Goal: Information Seeking & Learning: Understand process/instructions

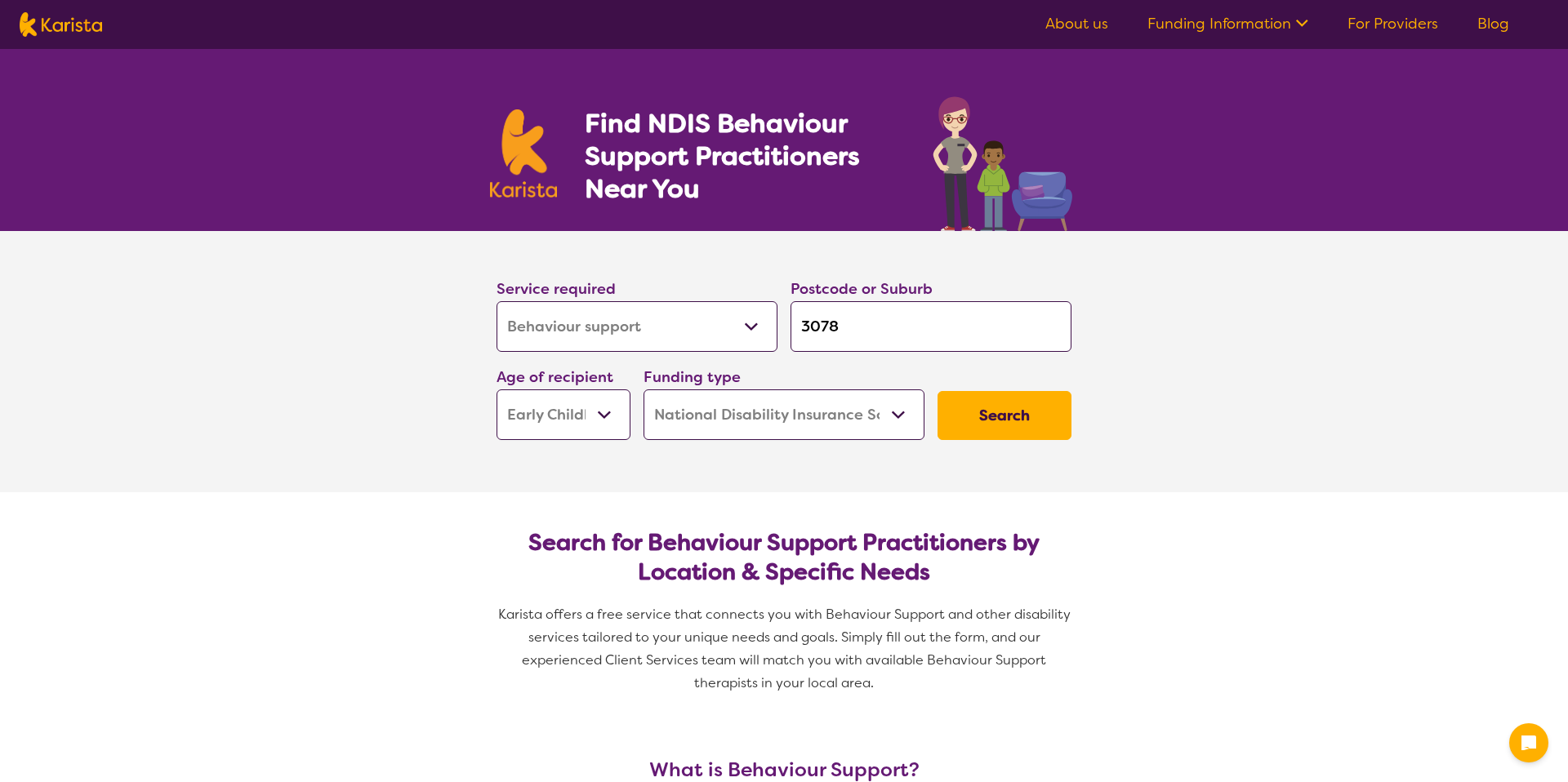
select select "Behaviour support"
select select "EC"
select select "NDIS"
select select "Behaviour support"
select select "EC"
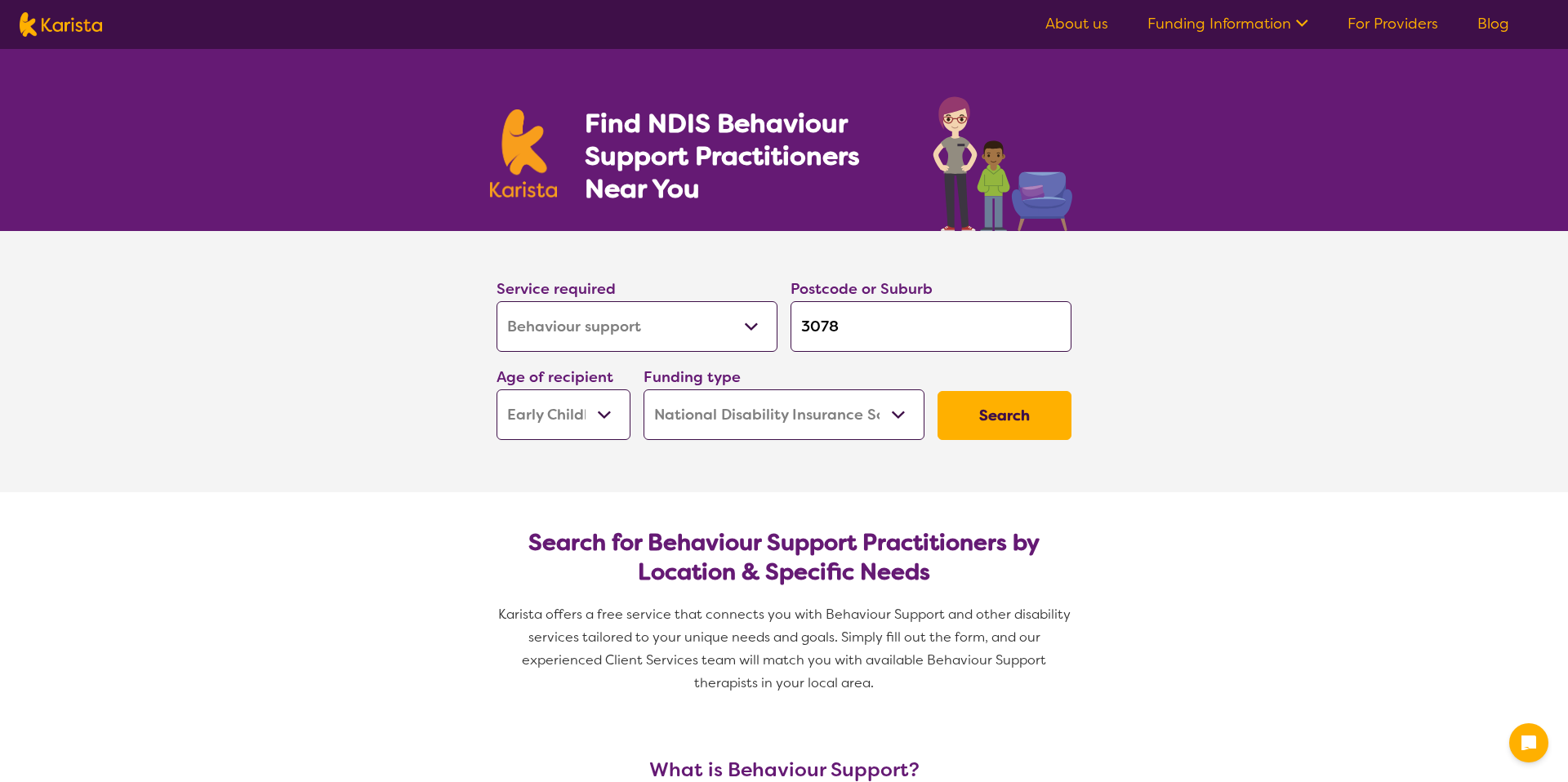
select select "NDIS"
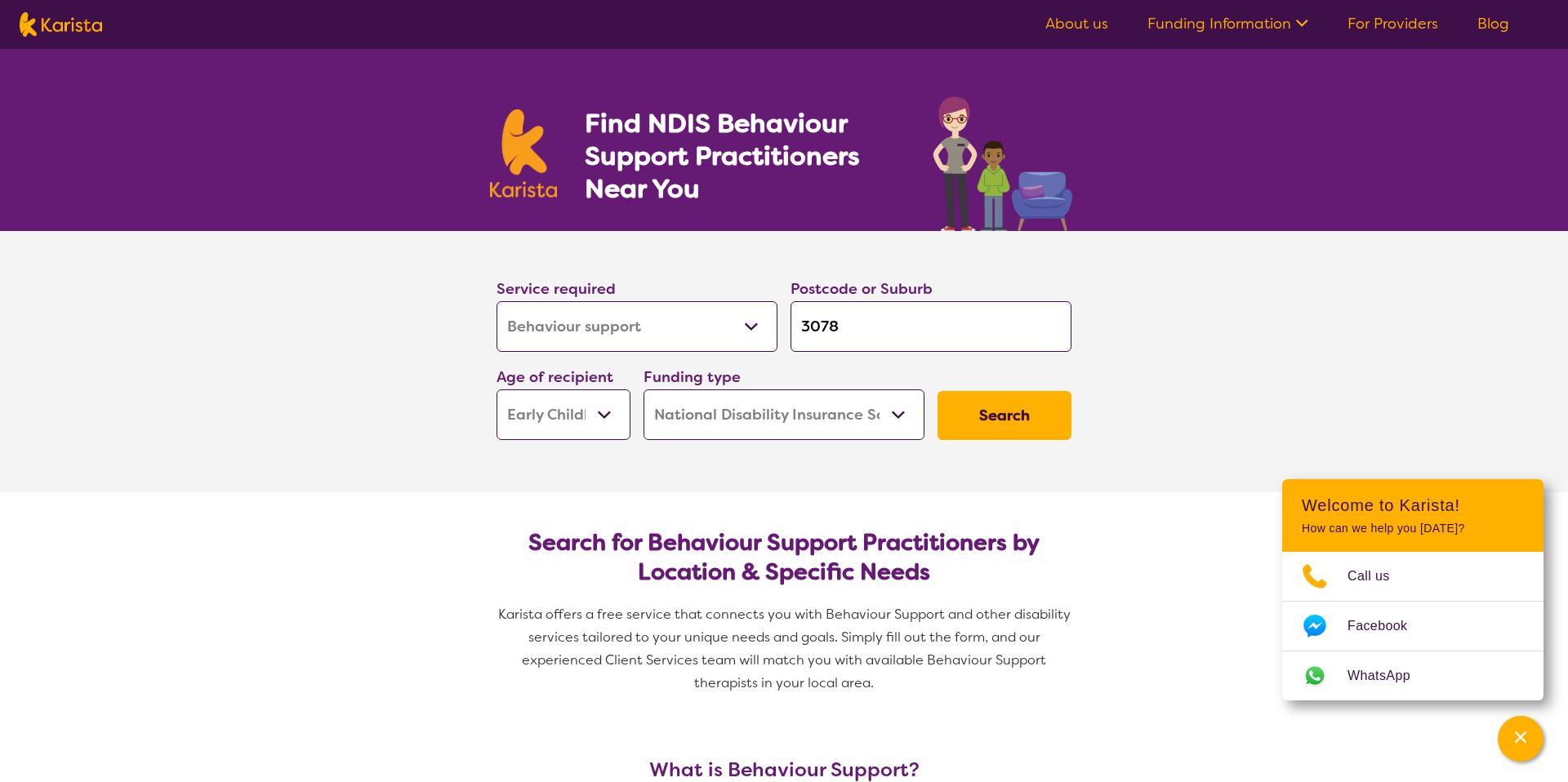
click at [1203, 35] on ul "About us Funding Information NDIS - National Disability Insurance Scheme HCP - …" at bounding box center [1277, 24] width 503 height 26
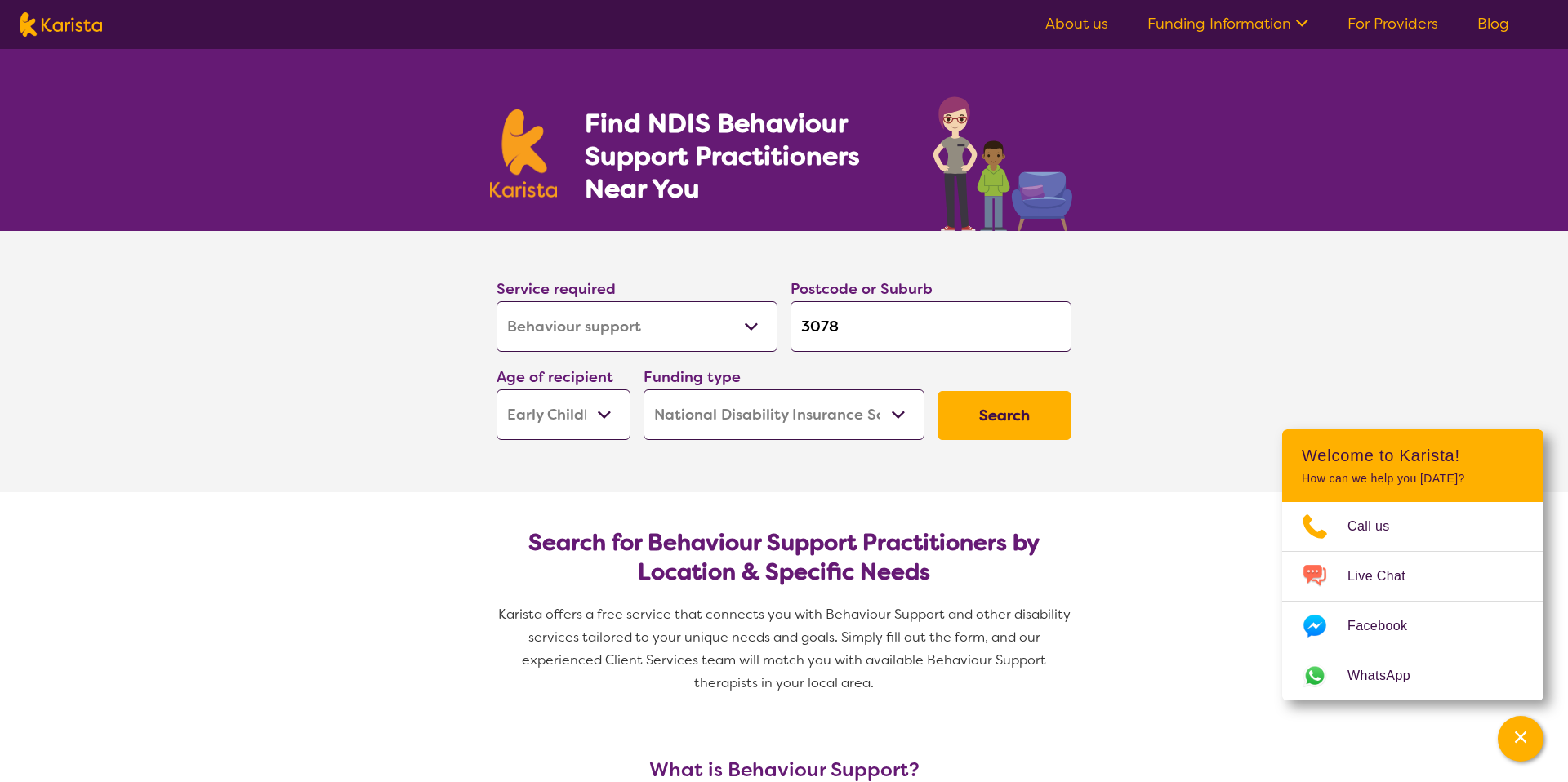
click at [1203, 27] on link "Funding Information" at bounding box center [1227, 23] width 161 height 19
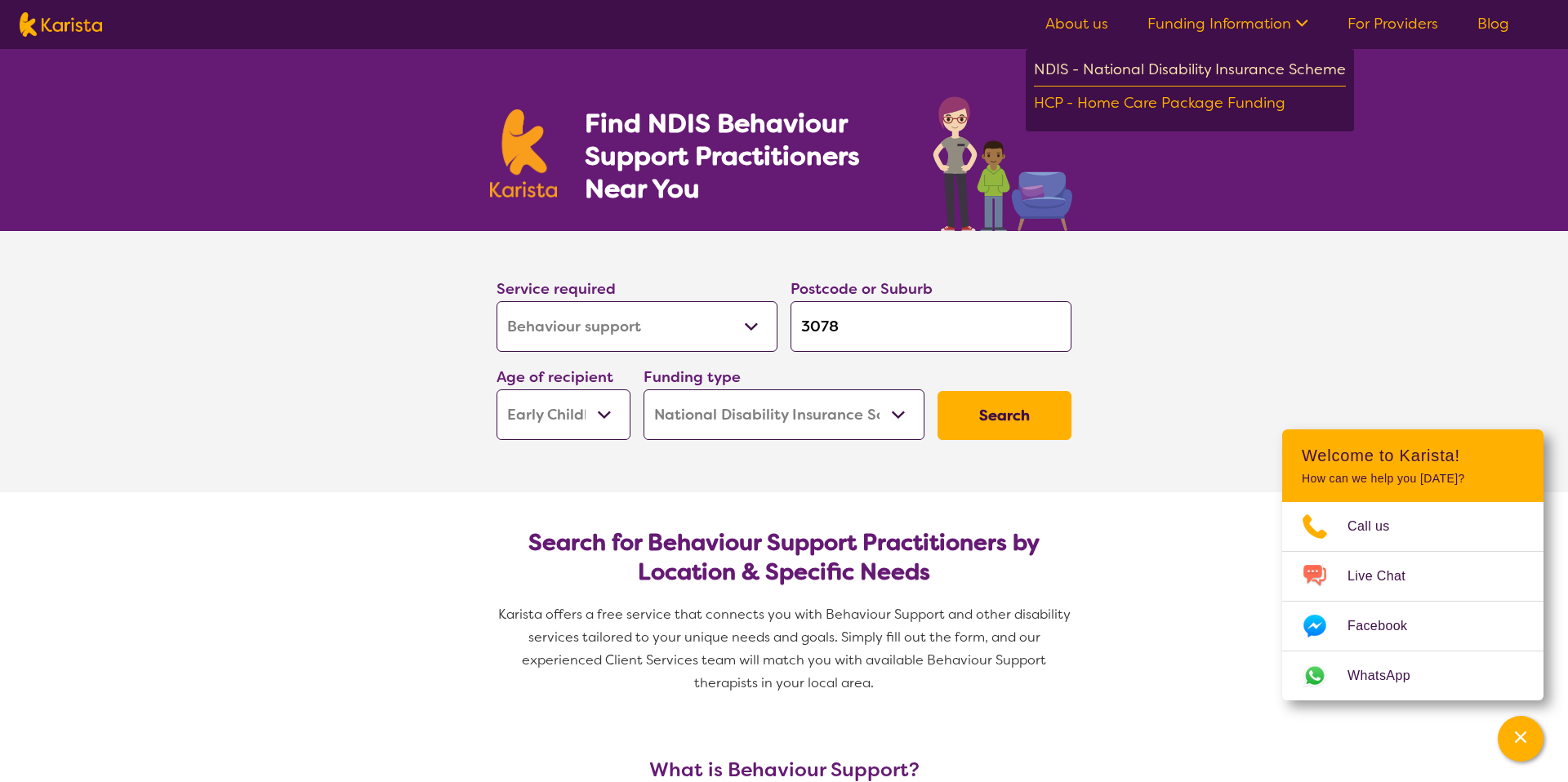
click at [1177, 77] on div "NDIS - National Disability Insurance Scheme" at bounding box center [1189, 71] width 312 height 30
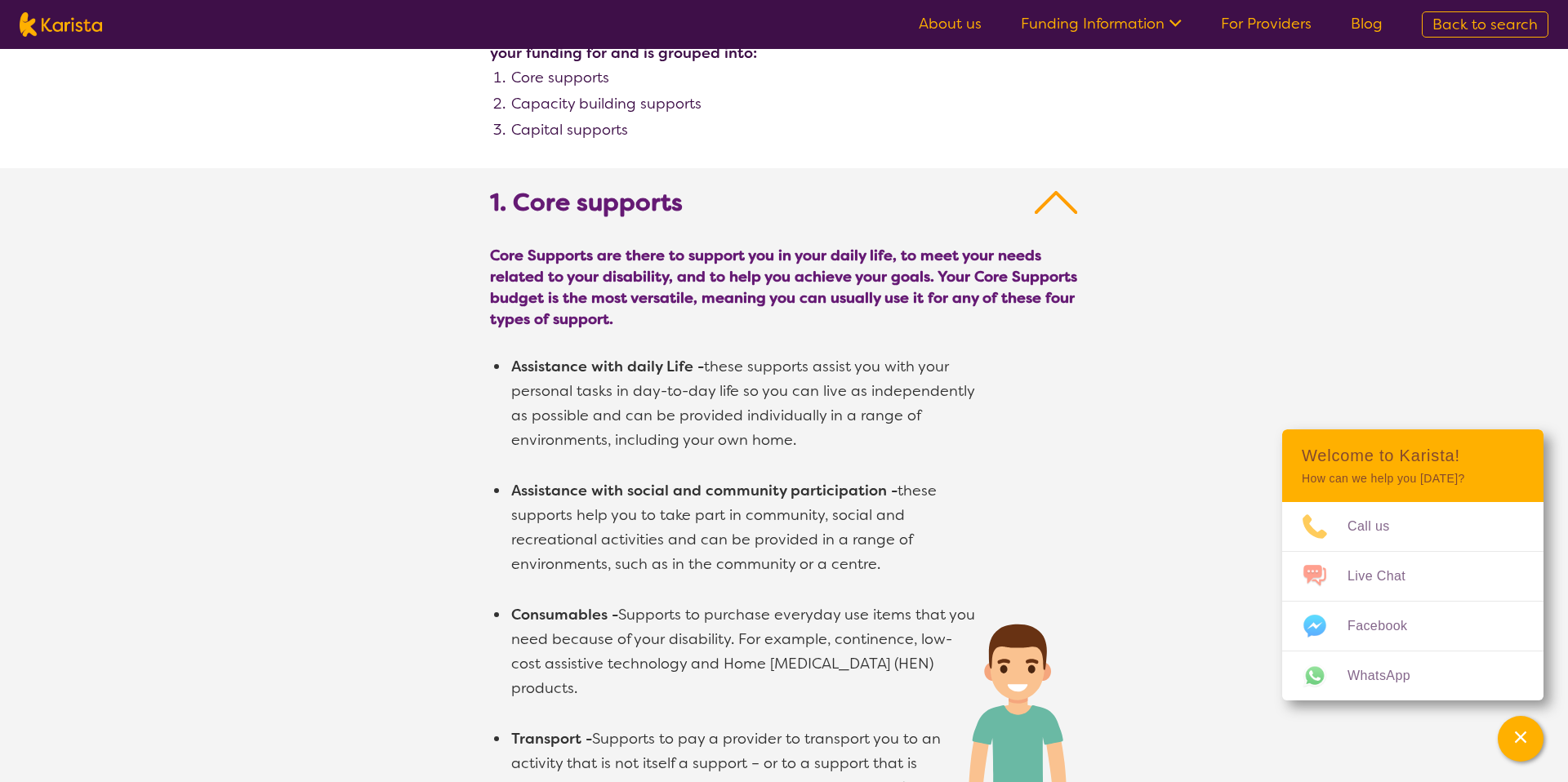
scroll to position [910, 0]
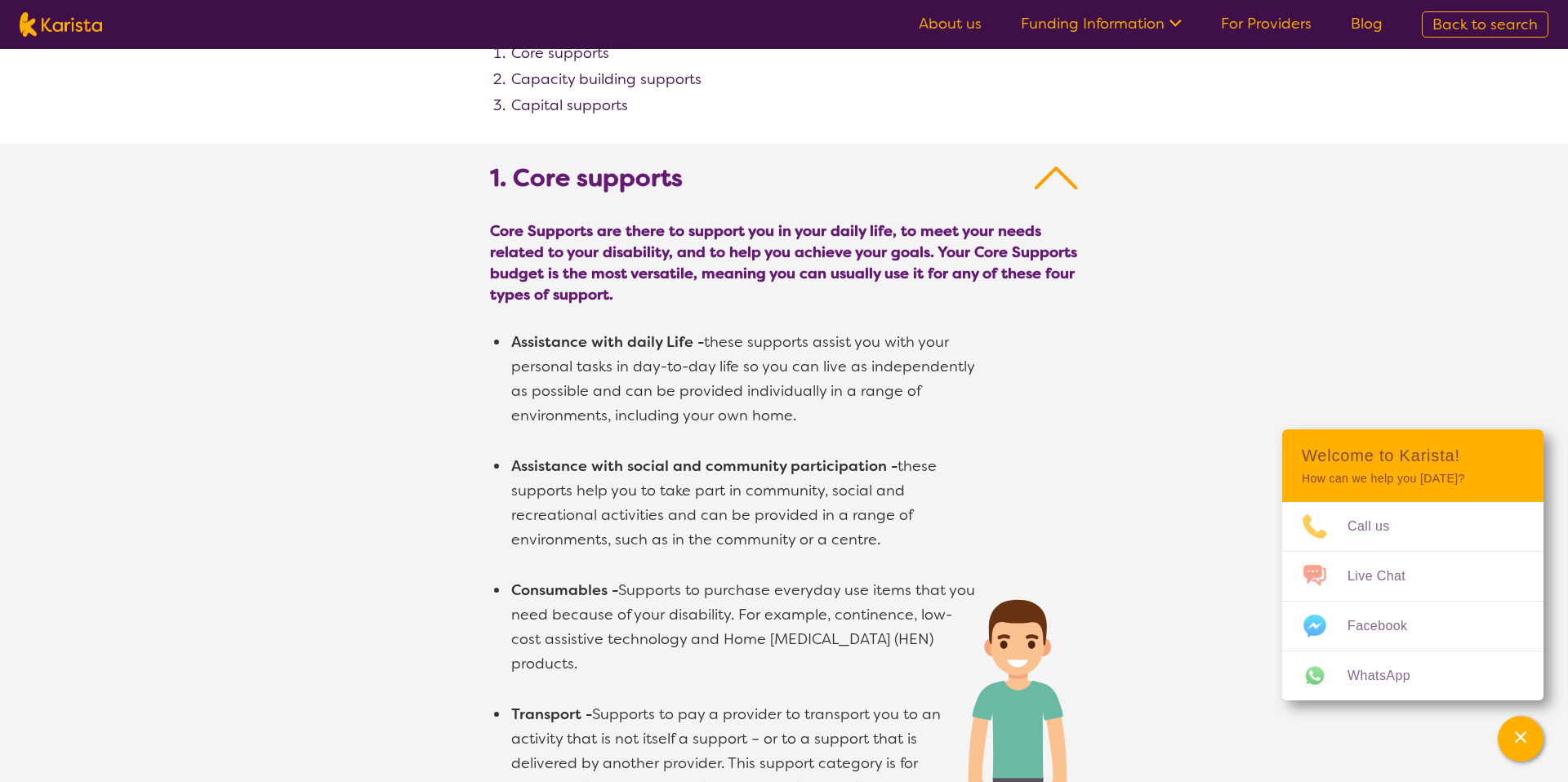
click at [1061, 172] on img at bounding box center [1056, 178] width 43 height 30
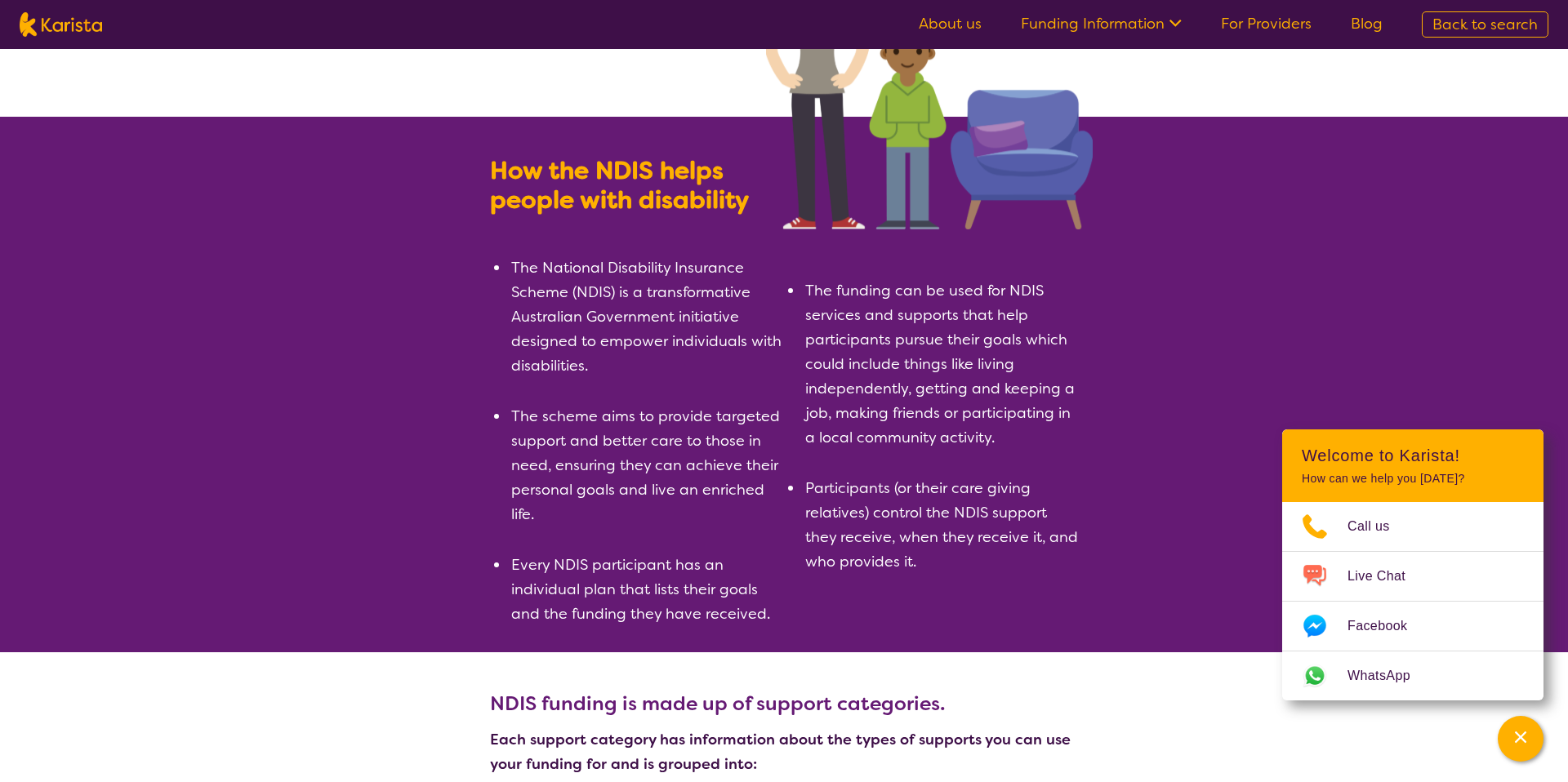
scroll to position [0, 0]
